Goal: Information Seeking & Learning: Learn about a topic

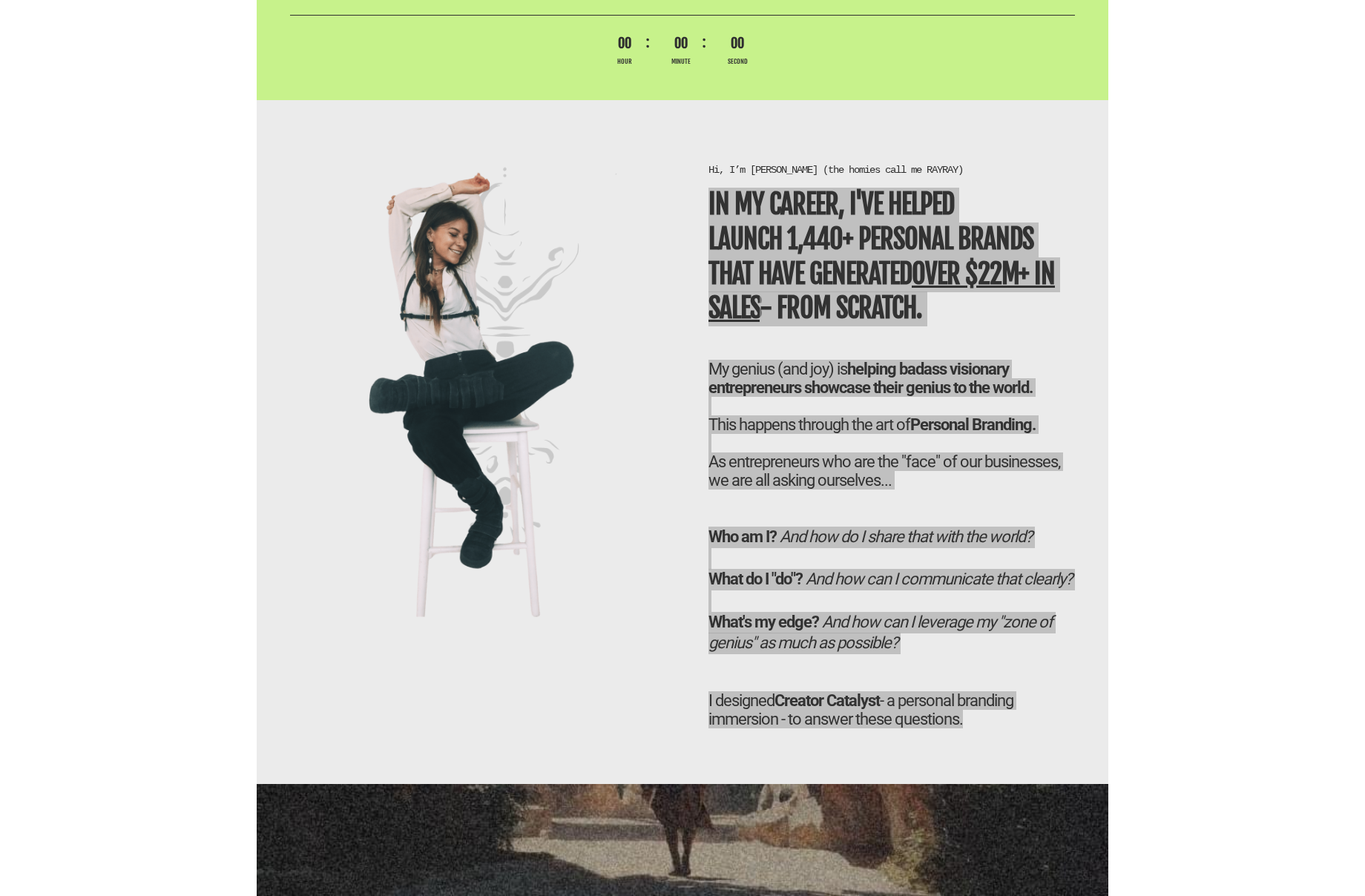
scroll to position [3598, 0]
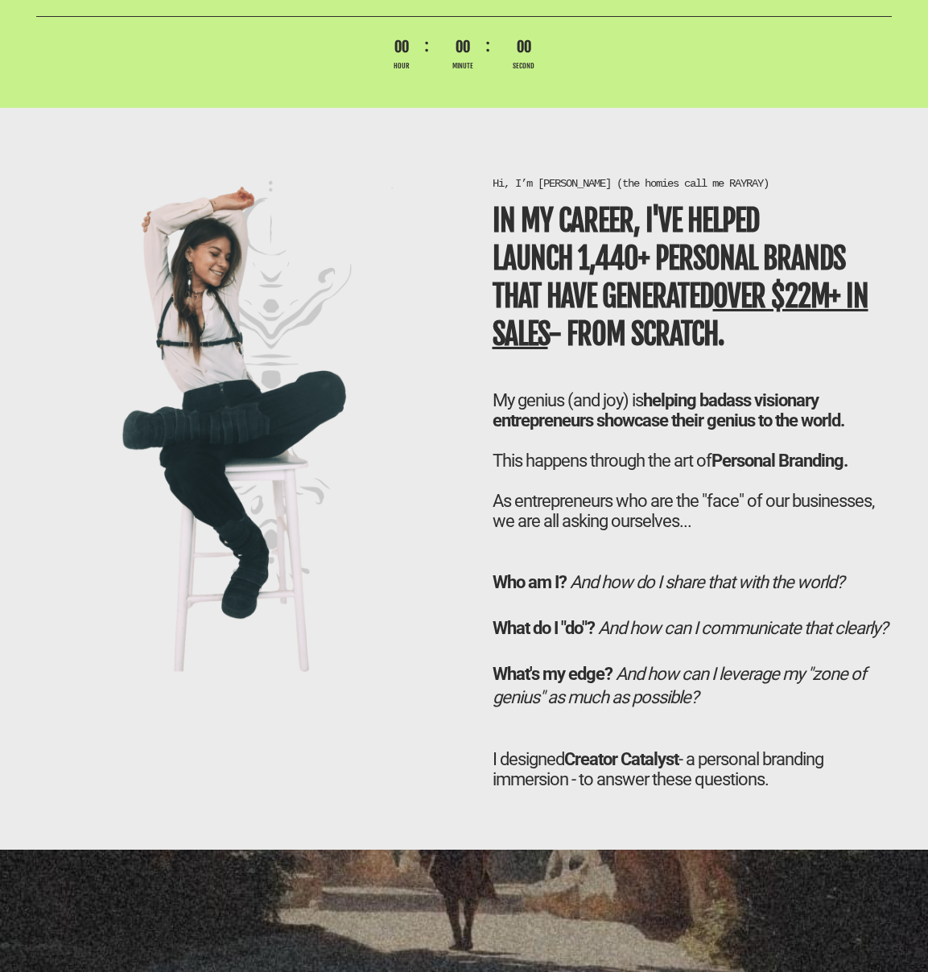
click at [653, 708] on icon "And how can I leverage my "zone of genius" as much as possible?" at bounding box center [680, 685] width 374 height 43
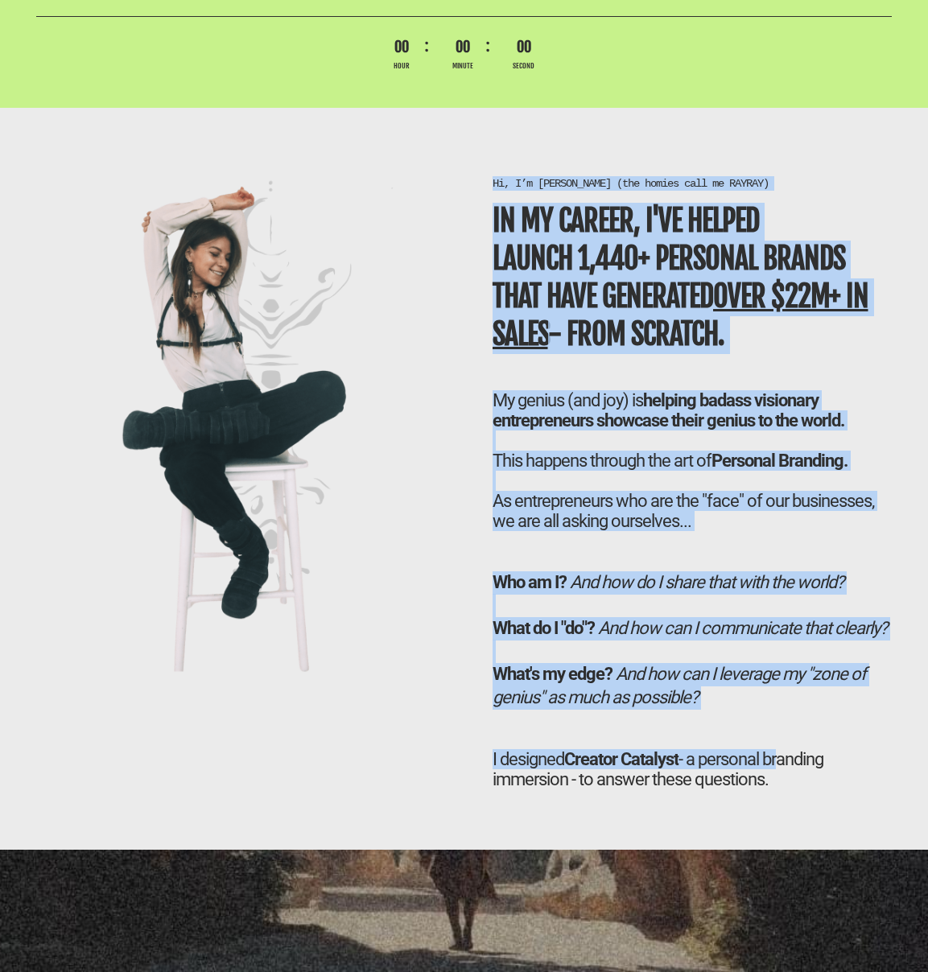
drag, startPoint x: 785, startPoint y: 807, endPoint x: 493, endPoint y: 190, distance: 683.1
click at [493, 190] on div "Hi, I’m [PERSON_NAME] (the homies call me RAYRAY) In my career, I've helped LAU…" at bounding box center [693, 493] width 432 height 634
copy div "Hi, I’m [PERSON_NAME] (the homies call me RAYRAY) In my career, I've helped LAU…"
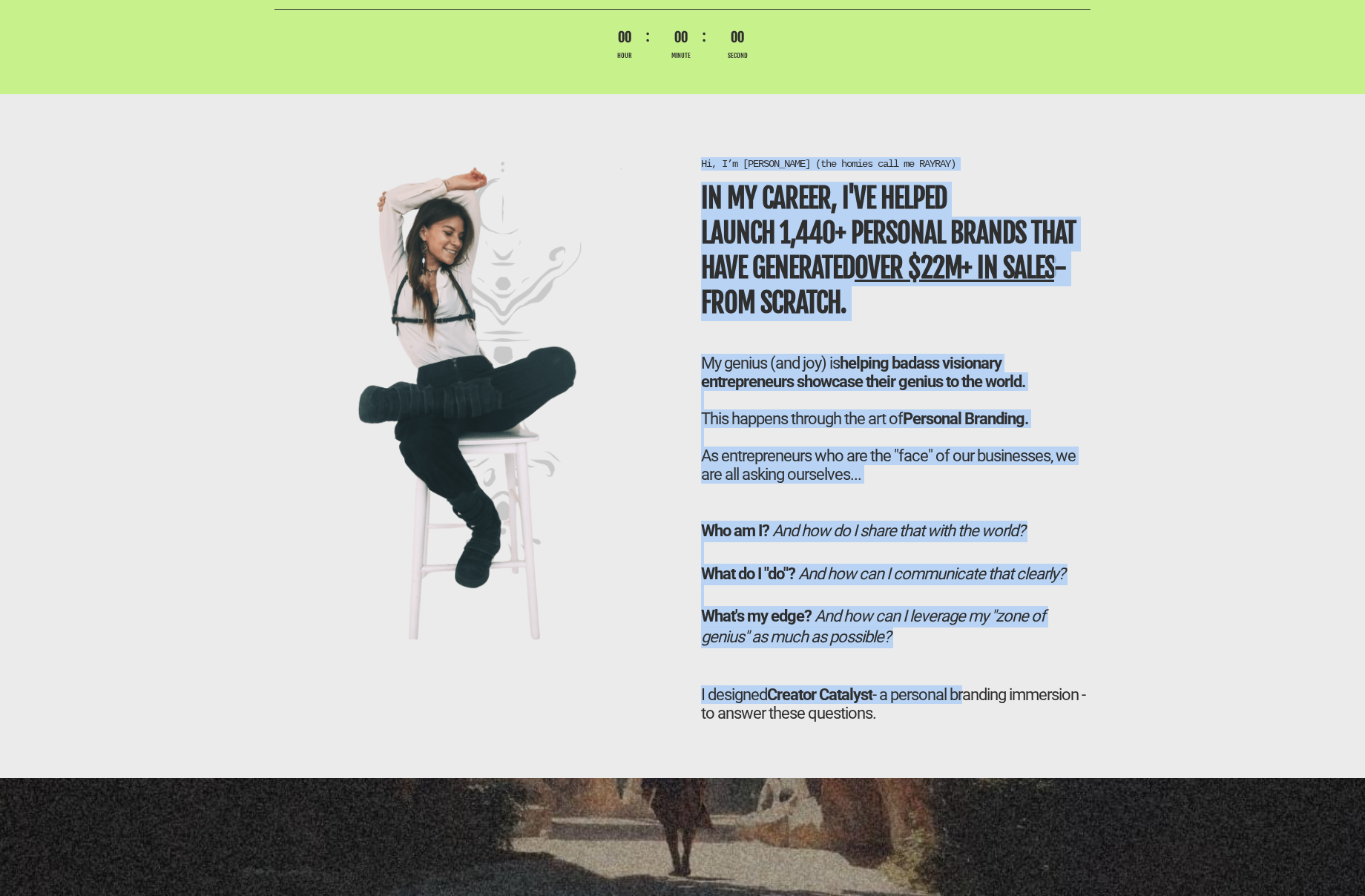
click at [859, 678] on div "Hi, I’m [PERSON_NAME] (the homies call me RAYRAY) In my career, I've helped LAU…" at bounding box center [896, 450] width 405 height 584
drag, startPoint x: 971, startPoint y: 725, endPoint x: 700, endPoint y: 159, distance: 627.5
click at [700, 159] on div "Hi, I’m [PERSON_NAME] (the homies call me RAYRAY) In my career, I've helped LAU…" at bounding box center [896, 450] width 405 height 584
copy div "Hi, I’m [PERSON_NAME] (the homies call me RAYRAY) In my career, I've helped LAU…"
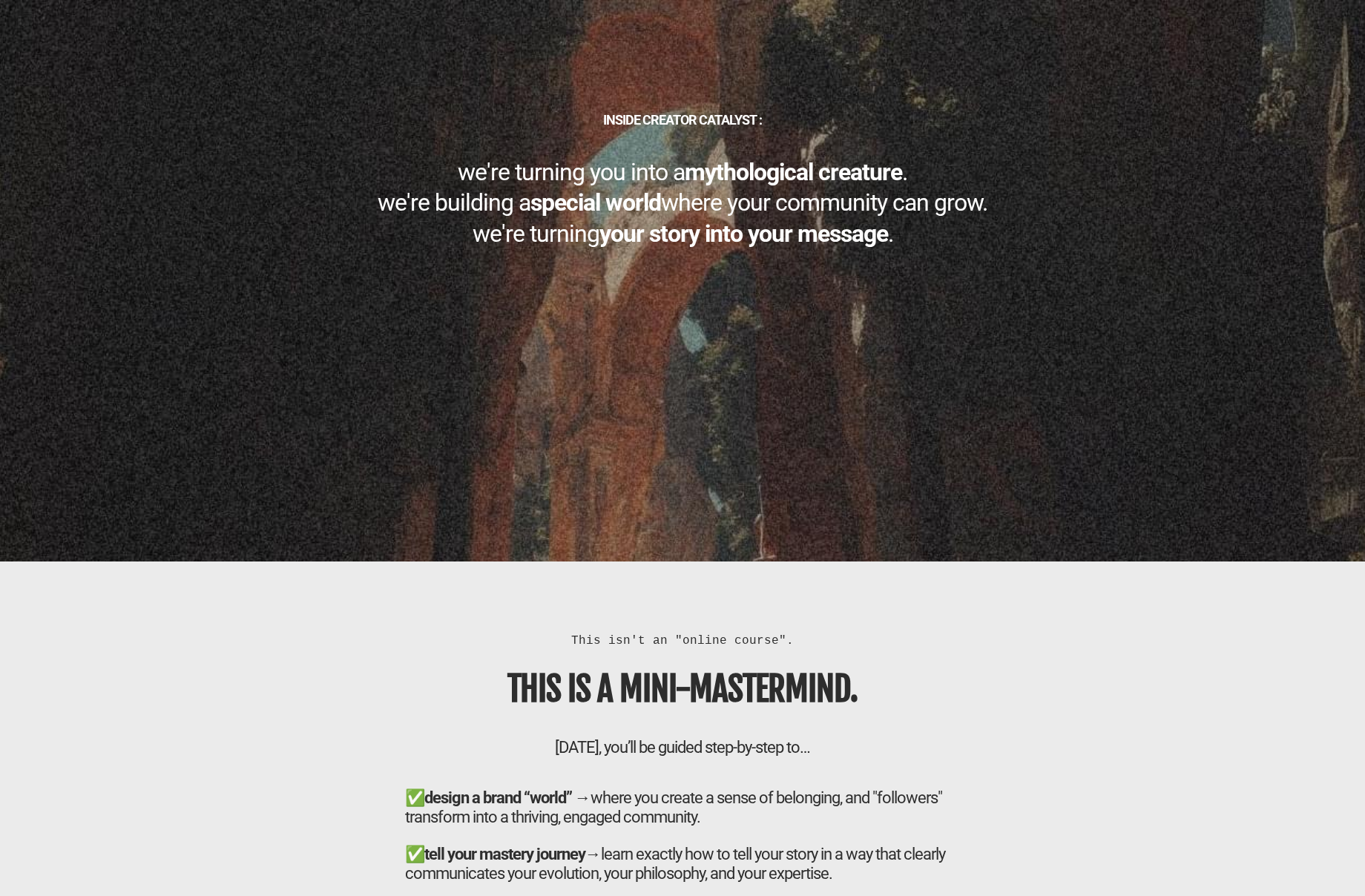
scroll to position [4356, 0]
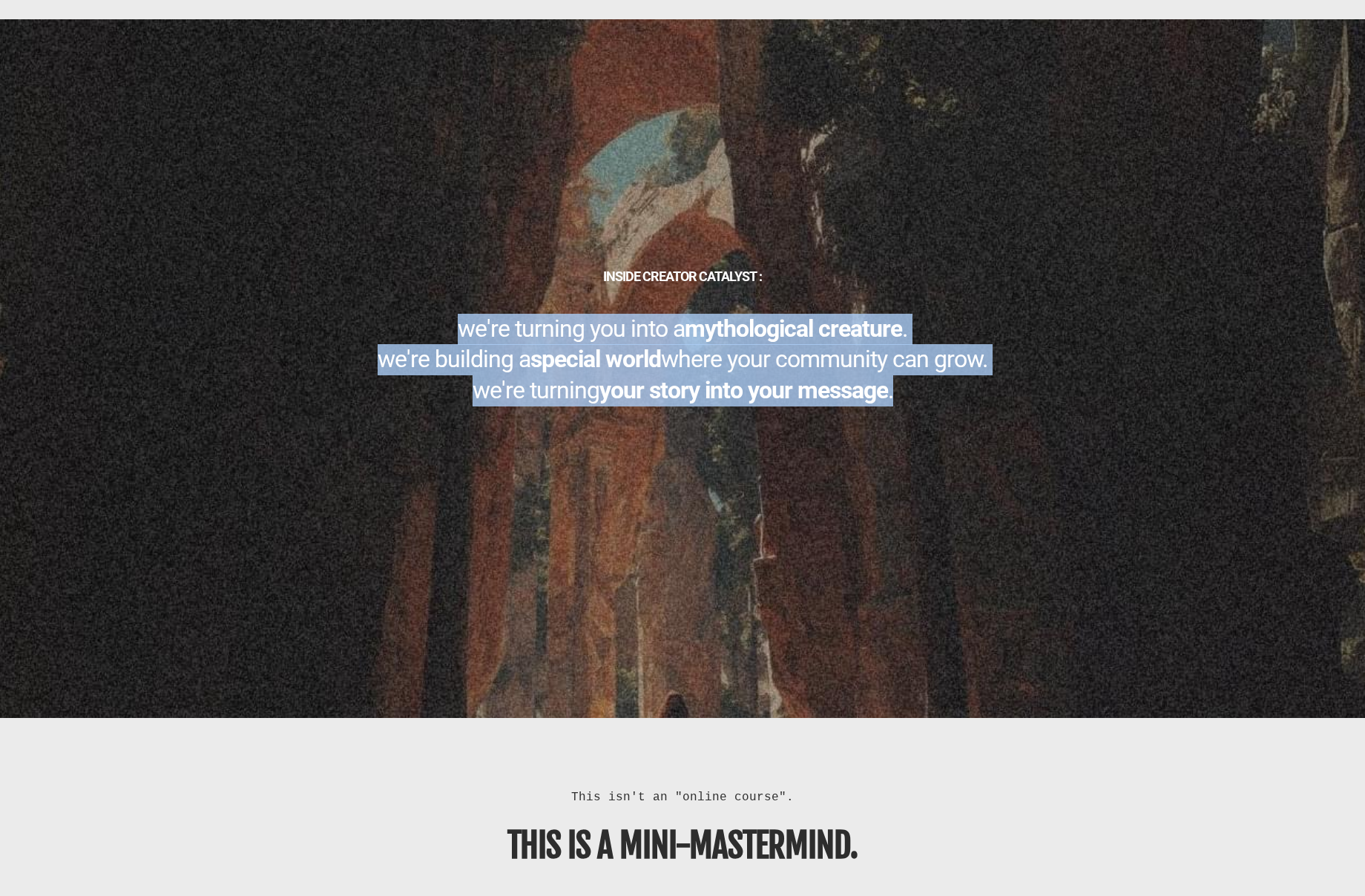
drag, startPoint x: 451, startPoint y: 324, endPoint x: 1008, endPoint y: 402, distance: 562.4
click at [1008, 402] on h1 "we're turning you into a mythological creature . we're building a special world…" at bounding box center [682, 360] width 816 height 93
copy h1 "we're turning you into a mythological creature . we're building a special world…"
drag, startPoint x: 581, startPoint y: 278, endPoint x: 1001, endPoint y: 386, distance: 433.7
click at [1001, 386] on div "INSIDE CREATOR CATALYST : we're turning you into a mythological creature . we'r…" at bounding box center [683, 337] width 831 height 139
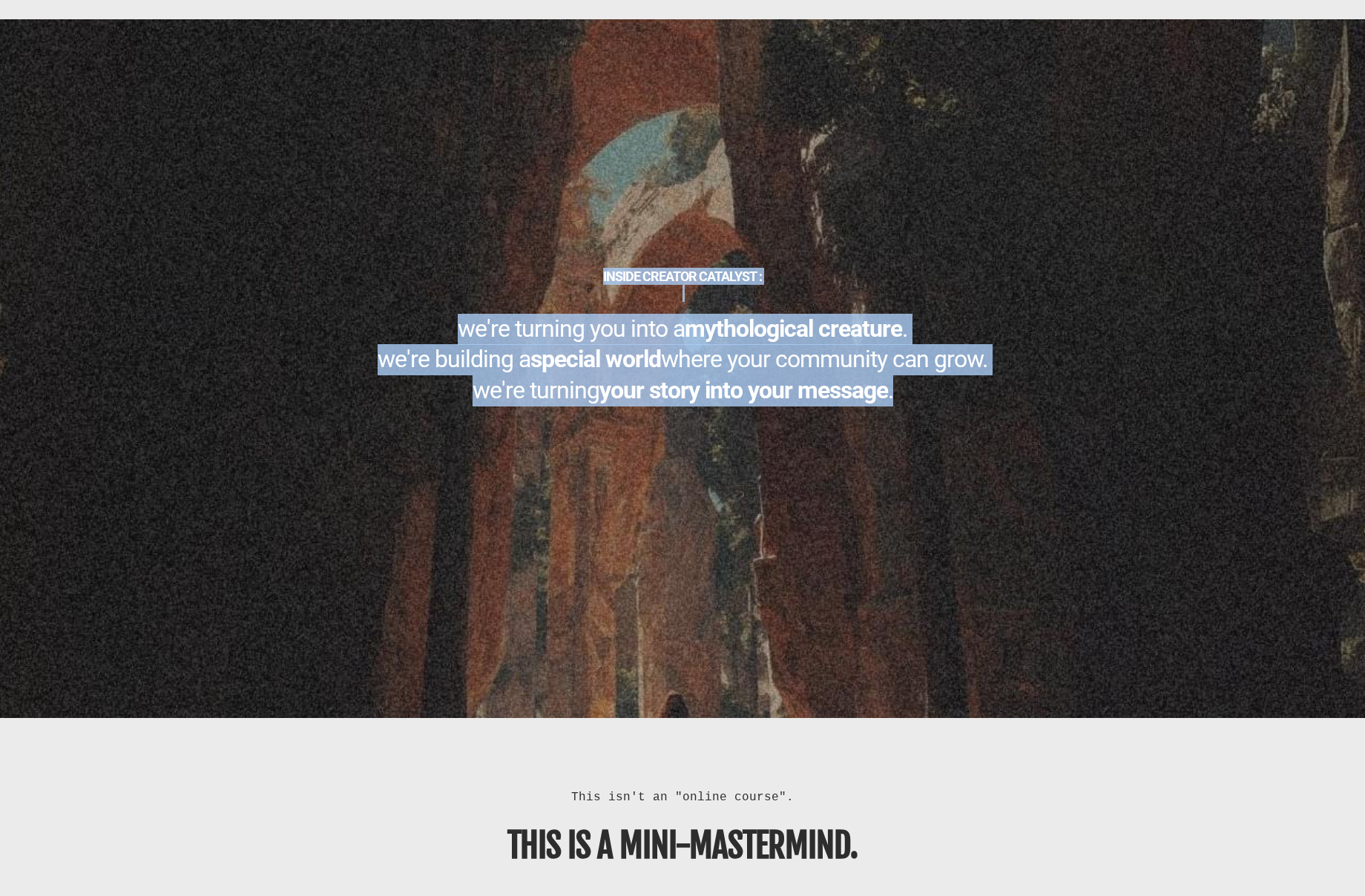
copy div "INSIDE CREATOR CATALYST : we're turning you into a mythological creature . we'r…"
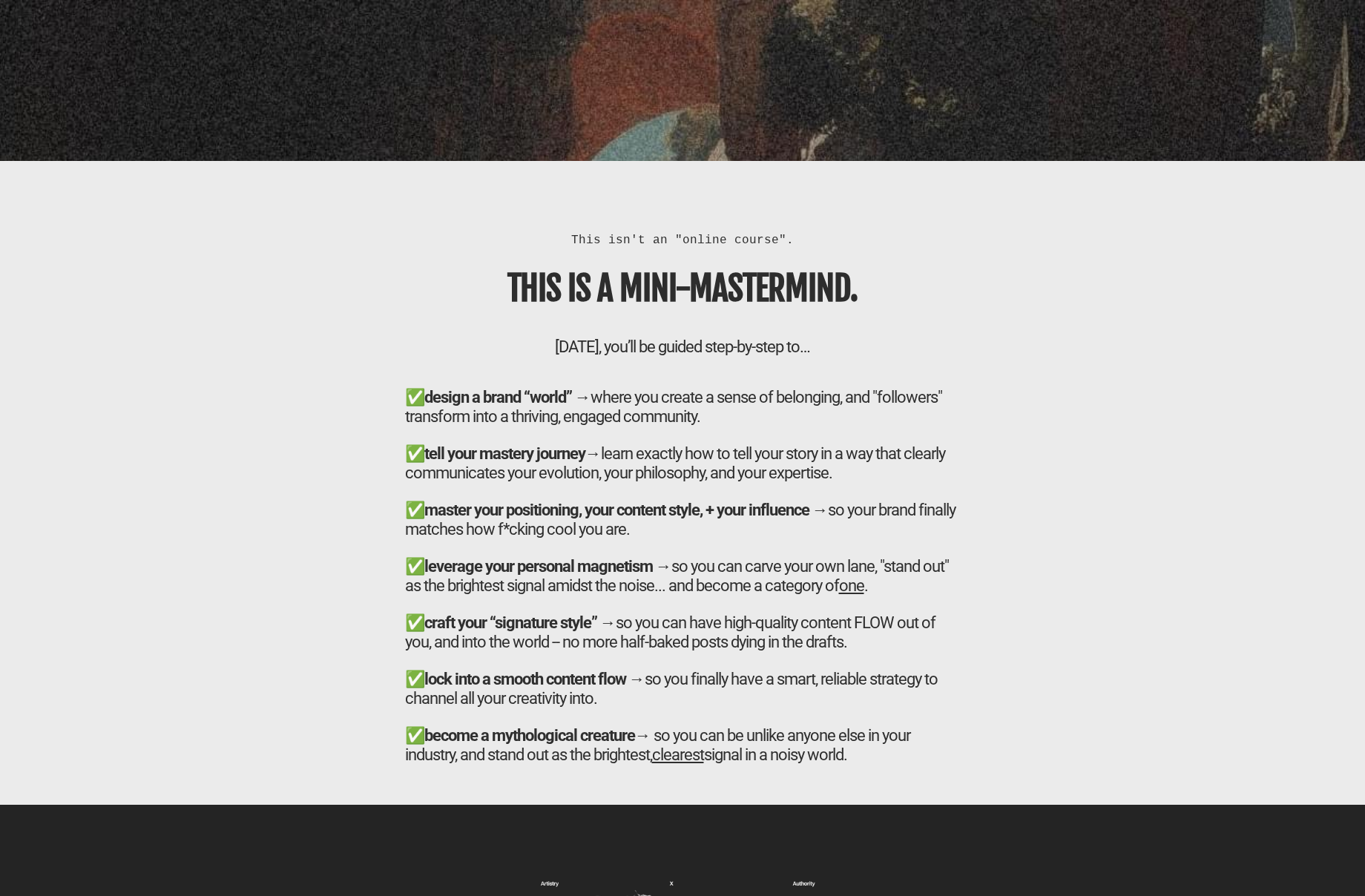
scroll to position [4914, 0]
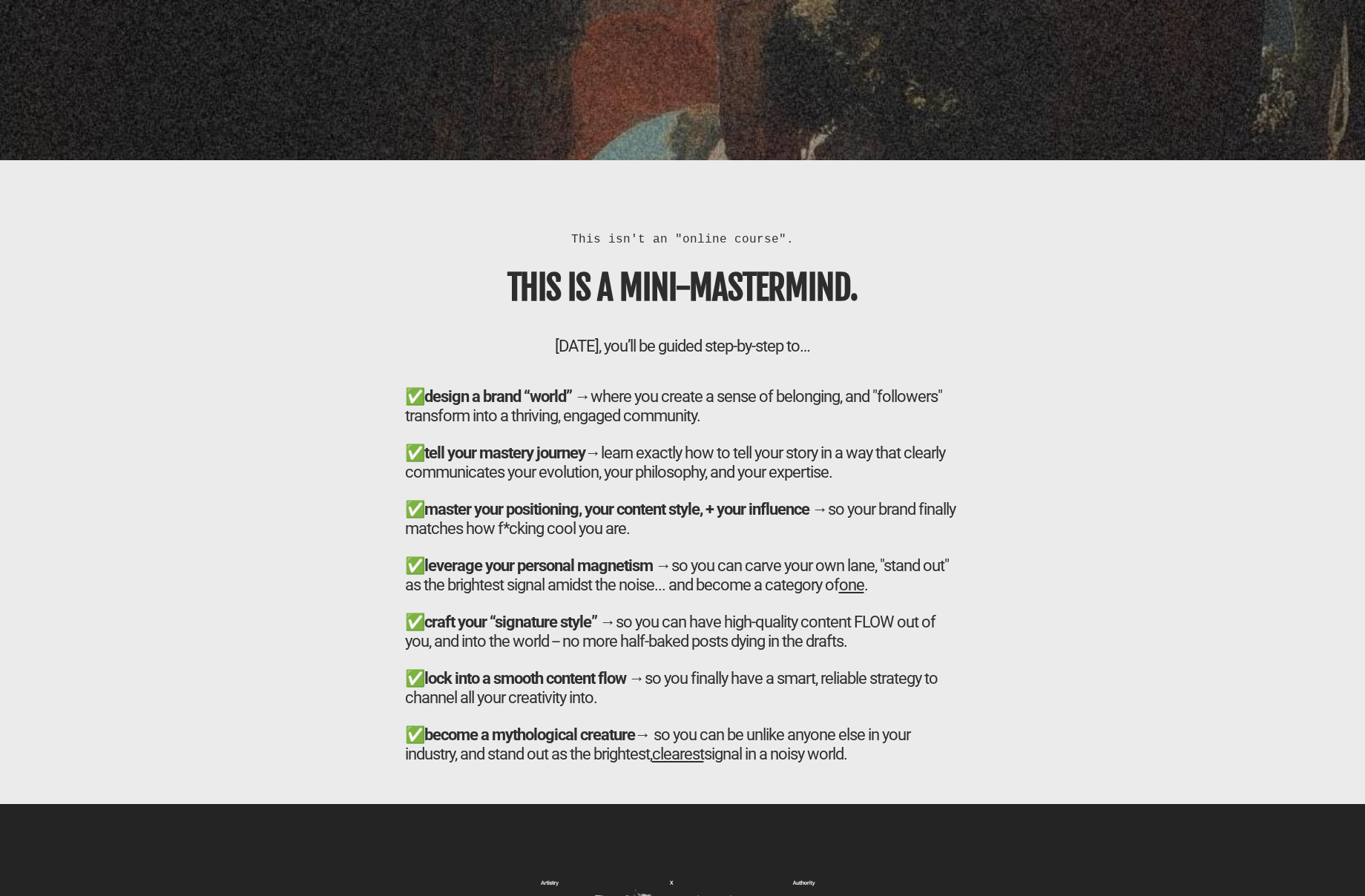
drag, startPoint x: 570, startPoint y: 236, endPoint x: 967, endPoint y: 782, distance: 675.1
click at [967, 782] on div "This isn't an "online course". THIS IS A MINI-MASTERMIND. [DATE], you’ll be gui…" at bounding box center [682, 506] width 571 height 551
copy div "Lore ips'd si "ametco adipis". ELIT SE D EIUS-TEMPORINCI. Ut lab etdolo, mag’al…"
